Goal: Task Accomplishment & Management: Manage account settings

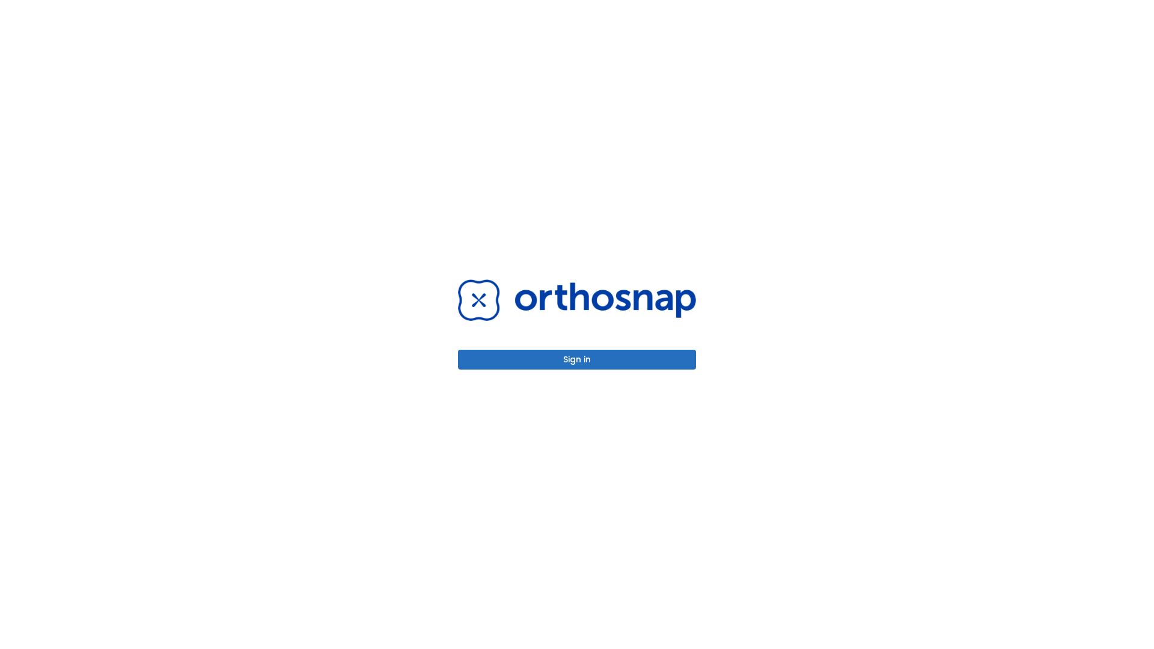
click at [577, 359] on button "Sign in" at bounding box center [577, 360] width 238 height 20
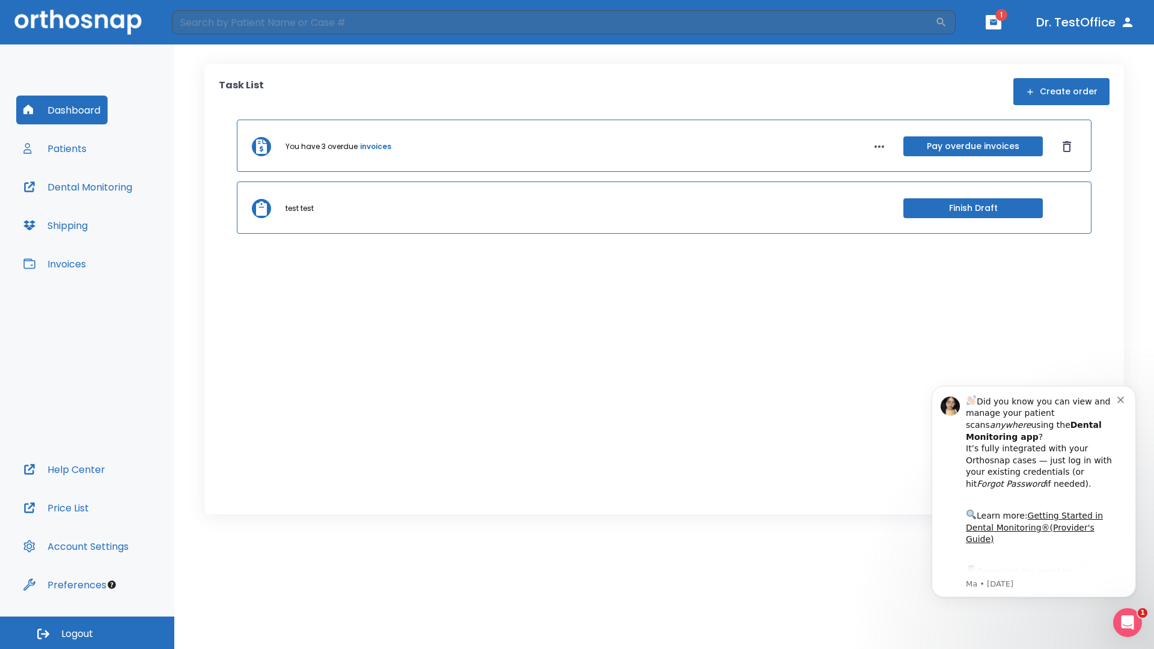
click at [87, 633] on span "Logout" at bounding box center [77, 634] width 32 height 13
